Goal: Task Accomplishment & Management: Manage account settings

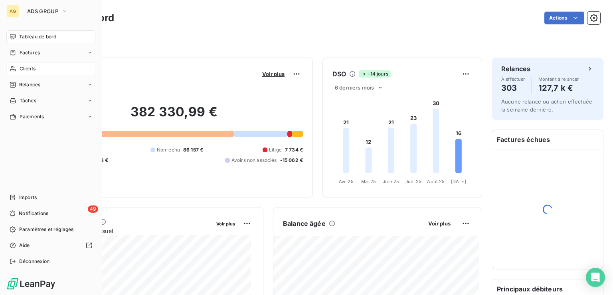
click at [27, 70] on span "Clients" at bounding box center [28, 68] width 16 height 7
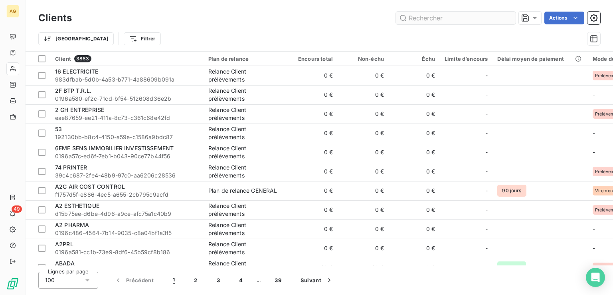
click at [438, 23] on input "text" at bounding box center [456, 18] width 120 height 13
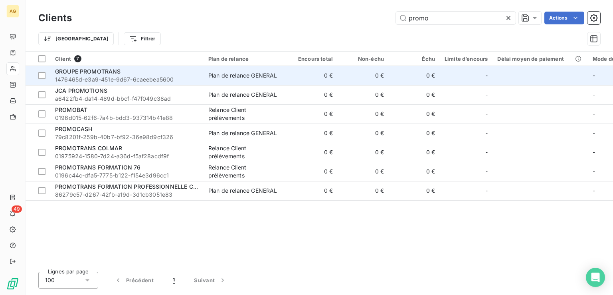
type input "promo"
click at [112, 73] on span "GROUPE PROMOTRANS" at bounding box center [88, 71] width 66 height 7
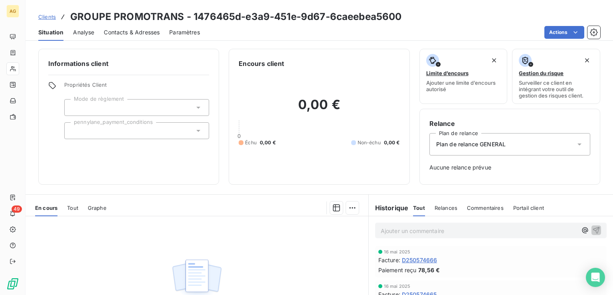
click at [131, 30] on span "Contacts & Adresses" at bounding box center [132, 32] width 56 height 8
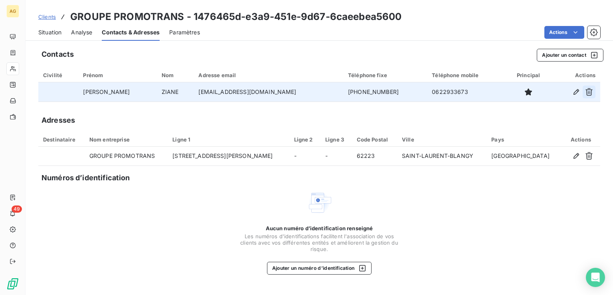
click at [590, 91] on icon "button" at bounding box center [589, 92] width 8 height 8
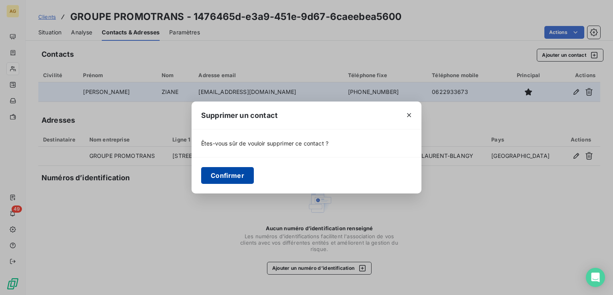
click at [238, 176] on button "Confirmer" at bounding box center [227, 175] width 53 height 17
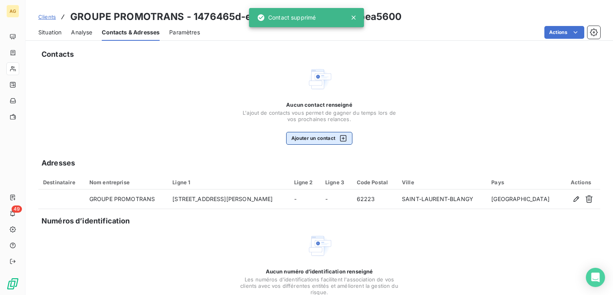
click at [313, 138] on button "Ajouter un contact" at bounding box center [319, 138] width 67 height 13
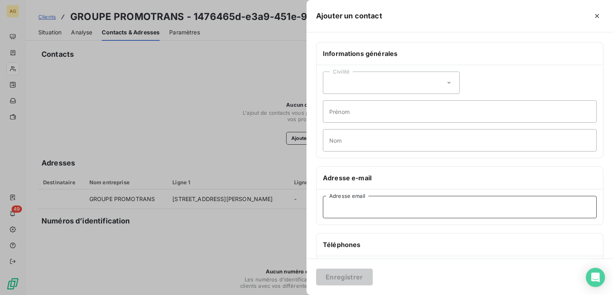
click at [339, 204] on input "Adresse email" at bounding box center [460, 207] width 274 height 22
paste input "[EMAIL_ADDRESS][DOMAIN_NAME]"
type input "[EMAIL_ADDRESS][DOMAIN_NAME]"
click at [345, 274] on button "Enregistrer" at bounding box center [344, 276] width 57 height 17
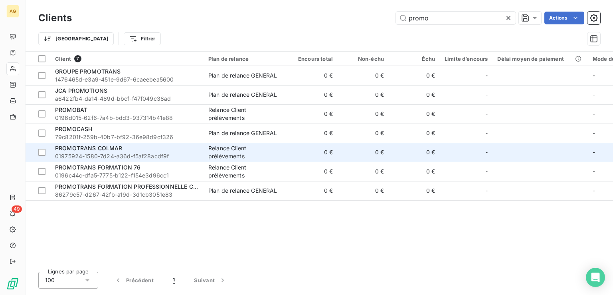
click at [121, 152] on span "01975924-1580-7d24-a36d-f5af28acdf9f" at bounding box center [127, 156] width 144 height 8
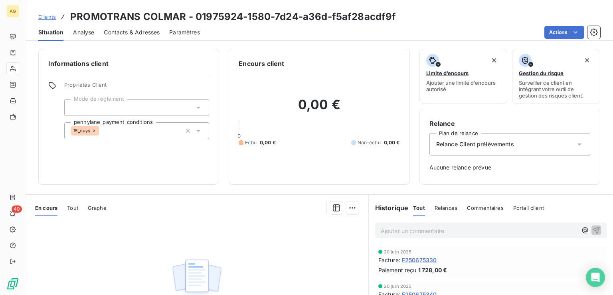
click at [115, 32] on span "Contacts & Adresses" at bounding box center [132, 32] width 56 height 8
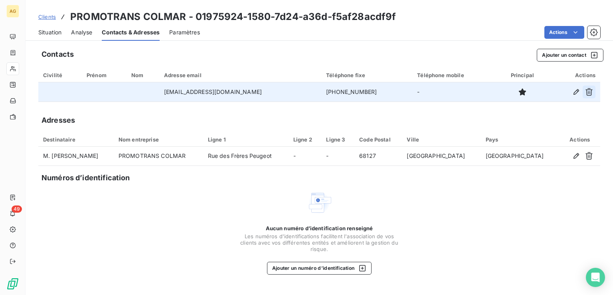
click at [589, 90] on icon "button" at bounding box center [589, 92] width 8 height 8
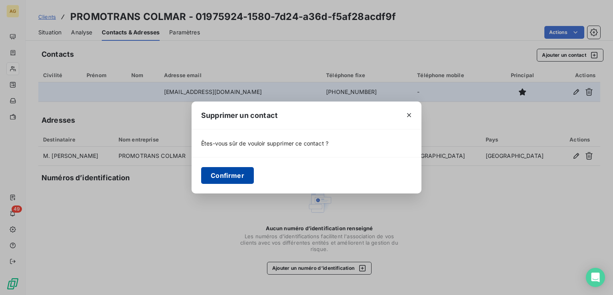
click at [225, 176] on button "Confirmer" at bounding box center [227, 175] width 53 height 17
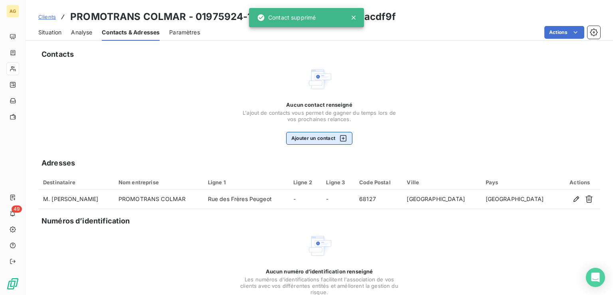
click at [300, 137] on button "Ajouter un contact" at bounding box center [319, 138] width 67 height 13
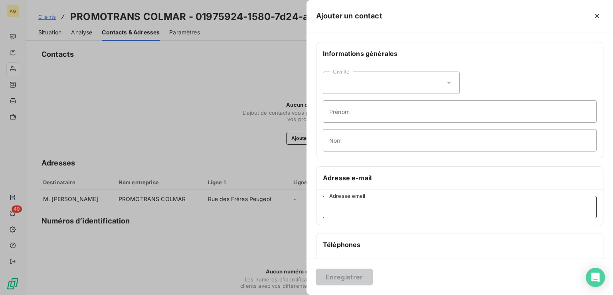
click at [348, 208] on input "Adresse email" at bounding box center [460, 207] width 274 height 22
paste input "[EMAIL_ADDRESS][DOMAIN_NAME]"
type input "[EMAIL_ADDRESS][DOMAIN_NAME]"
click at [357, 275] on button "Enregistrer" at bounding box center [344, 276] width 57 height 17
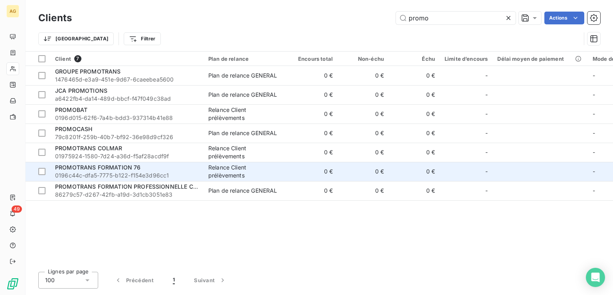
click at [109, 169] on span "PROMOTRANS FORMATION 76" at bounding box center [97, 167] width 85 height 7
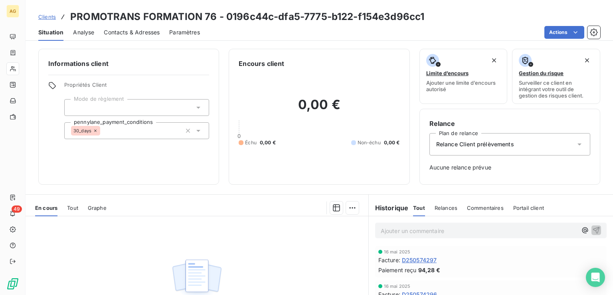
drag, startPoint x: 89, startPoint y: 33, endPoint x: 105, endPoint y: 35, distance: 15.3
click at [89, 32] on span "Analyse" at bounding box center [83, 32] width 21 height 8
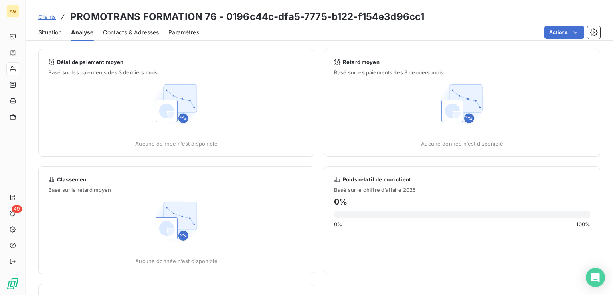
click at [123, 34] on span "Contacts & Adresses" at bounding box center [131, 32] width 56 height 8
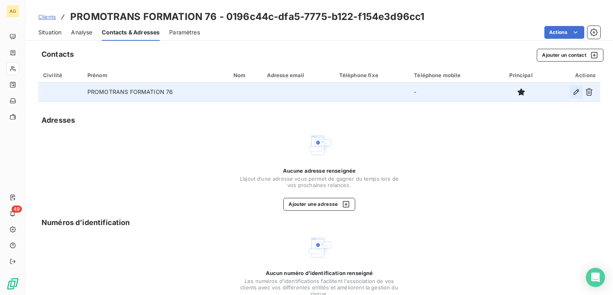
click at [573, 89] on icon "button" at bounding box center [577, 92] width 8 height 8
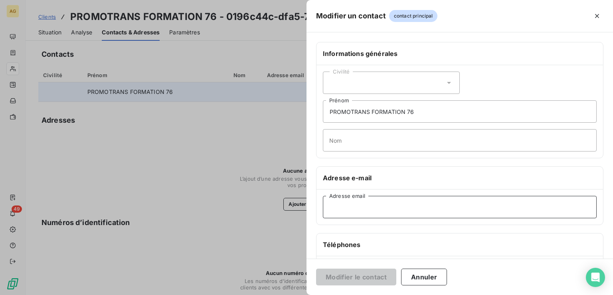
click at [407, 207] on input "Adresse email" at bounding box center [460, 207] width 274 height 22
paste input "[EMAIL_ADDRESS][DOMAIN_NAME]"
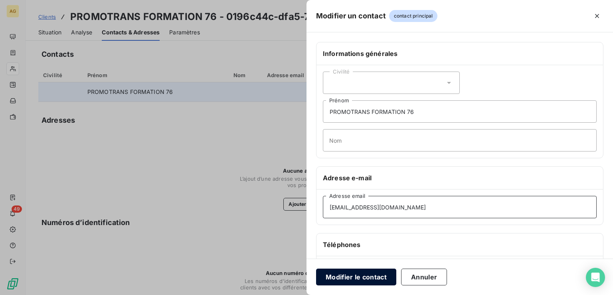
type input "[EMAIL_ADDRESS][DOMAIN_NAME]"
click at [366, 280] on button "Modifier le contact" at bounding box center [356, 276] width 80 height 17
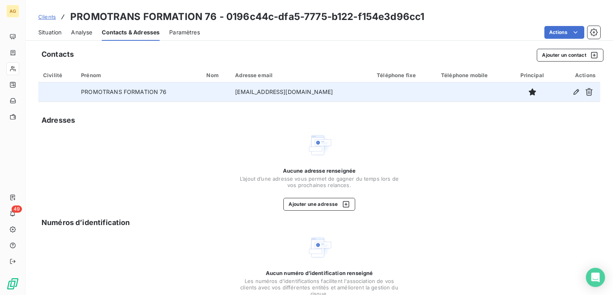
click at [53, 32] on span "Situation" at bounding box center [49, 32] width 23 height 8
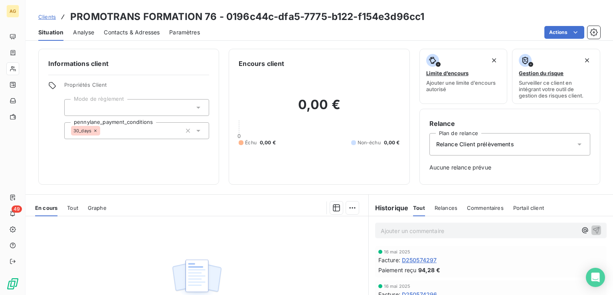
click at [119, 106] on div at bounding box center [136, 107] width 145 height 17
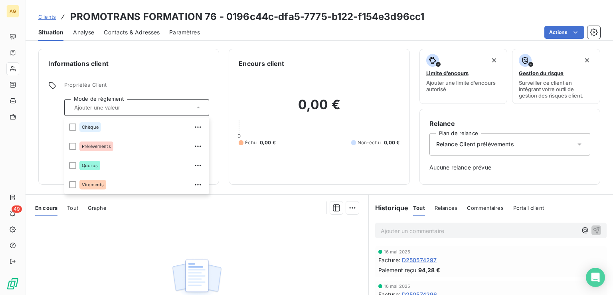
click at [156, 69] on div "Informations client Propriétés Client Mode de règlement Chèque Prélèvements Quo…" at bounding box center [128, 117] width 181 height 136
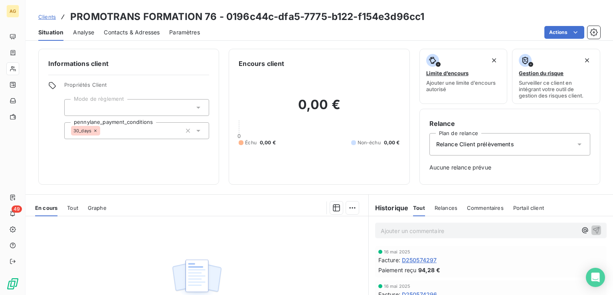
click at [132, 29] on span "Contacts & Adresses" at bounding box center [132, 32] width 56 height 8
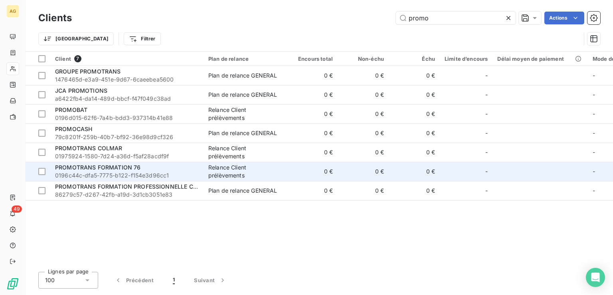
click at [112, 177] on span "0196c44c-dfa5-7775-b122-f154e3d96cc1" at bounding box center [127, 175] width 144 height 8
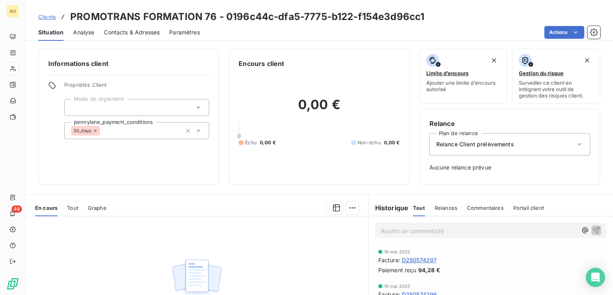
click at [129, 34] on span "Contacts & Adresses" at bounding box center [132, 32] width 56 height 8
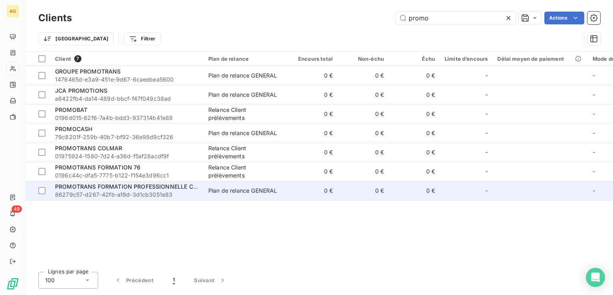
click at [100, 192] on span "86279c57-d267-42fb-a19d-3d1cb3051e83" at bounding box center [127, 194] width 144 height 8
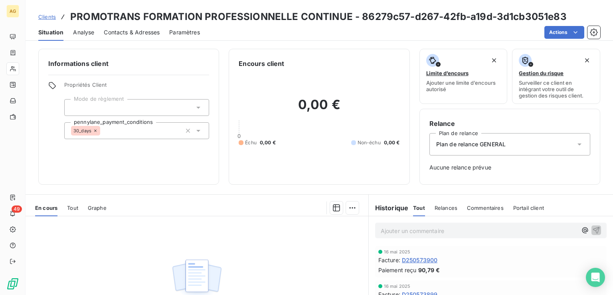
click at [134, 34] on span "Contacts & Adresses" at bounding box center [132, 32] width 56 height 8
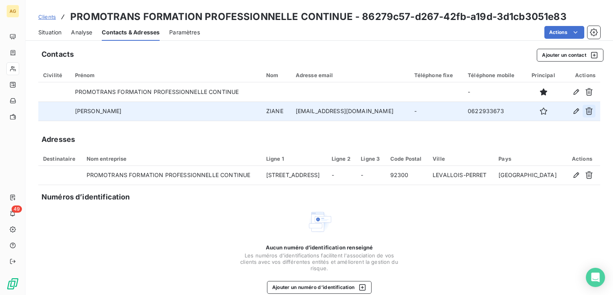
click at [585, 112] on icon "button" at bounding box center [589, 111] width 8 height 8
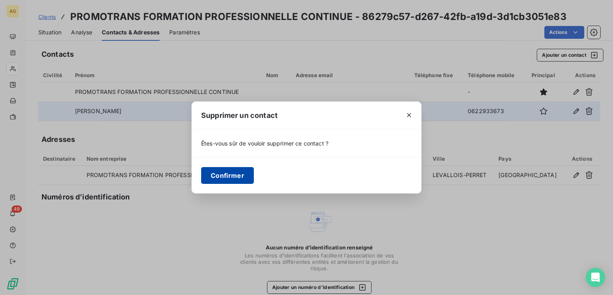
click at [239, 179] on button "Confirmer" at bounding box center [227, 175] width 53 height 17
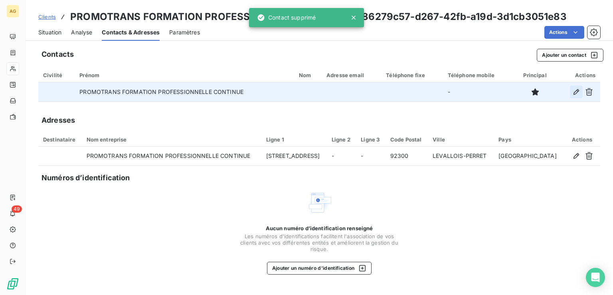
click at [575, 93] on icon "button" at bounding box center [577, 92] width 8 height 8
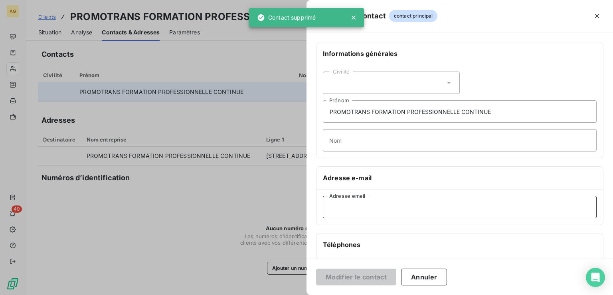
click at [337, 209] on input "Adresse email" at bounding box center [460, 207] width 274 height 22
paste input "[EMAIL_ADDRESS][DOMAIN_NAME]"
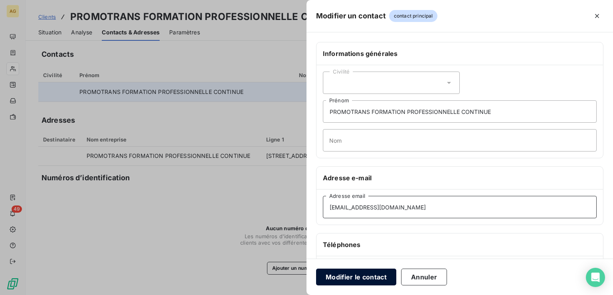
type input "[EMAIL_ADDRESS][DOMAIN_NAME]"
click at [374, 281] on button "Modifier le contact" at bounding box center [356, 276] width 80 height 17
